Goal: Obtain resource: Download file/media

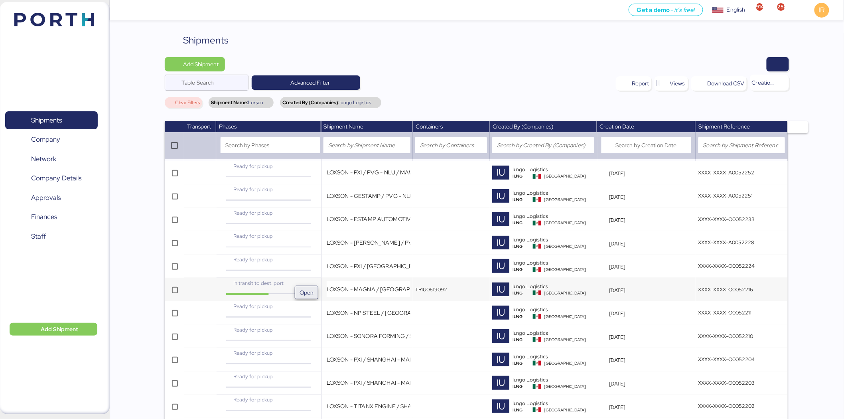
click at [300, 286] on span "Open" at bounding box center [306, 292] width 17 height 13
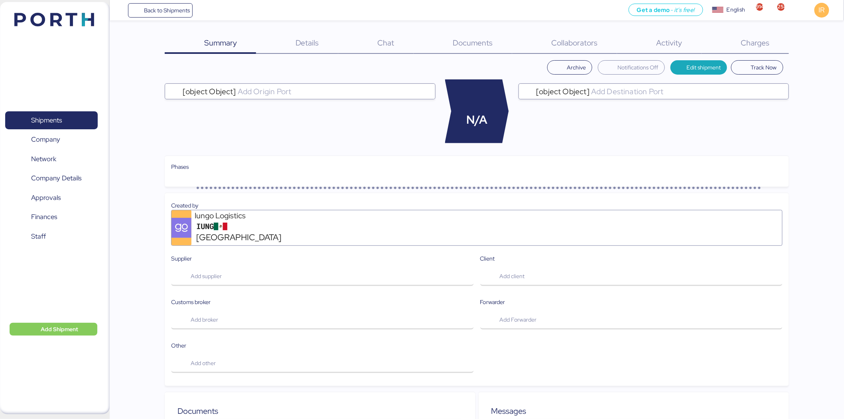
click at [739, 41] on div "Charges 0" at bounding box center [744, 43] width 87 height 21
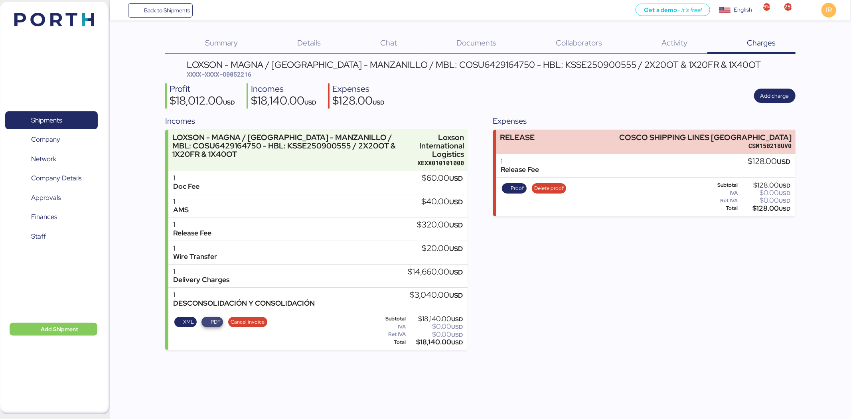
click at [211, 320] on span "PDF" at bounding box center [216, 321] width 10 height 9
